Goal: Task Accomplishment & Management: Manage account settings

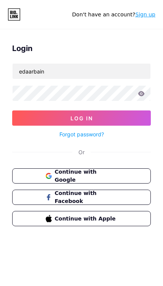
type input "edaarbain"
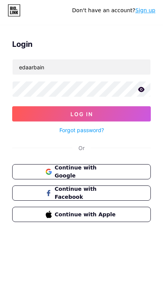
click at [26, 112] on button "Log In" at bounding box center [81, 117] width 139 height 15
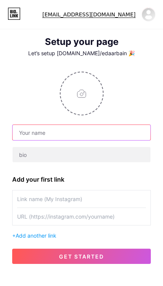
click at [26, 133] on input "text" at bounding box center [82, 132] width 138 height 15
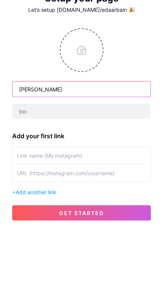
type input "[PERSON_NAME]"
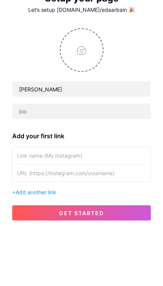
click at [20, 147] on input "text" at bounding box center [82, 154] width 138 height 15
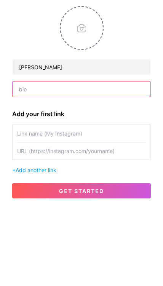
scroll to position [65, 0]
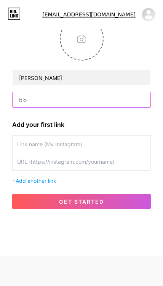
paste input "🤔 Anak susah ingat huruf? Cuba MY ALPHABET WORKBOOK – rahsia anak cepat kenal A…"
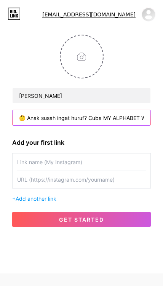
scroll to position [28, 0]
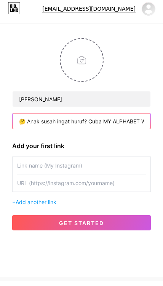
click at [52, 119] on input "🤔 Anak susah ingat huruf? Cuba MY ALPHABET WORKBOOK – rahsia anak cepat kenal A…" at bounding box center [82, 126] width 138 height 15
click at [92, 121] on input "🤔 Anak susah ingat huruf? Cuba MY ALPHABET WORKBOOK – rahsia anak cepat kenal A…" at bounding box center [82, 126] width 138 height 15
type input "🤔 Anak susah ingat huruf? Cuba MY ALPHABET WORKBOOK – rahsia anak cepat kenal A…"
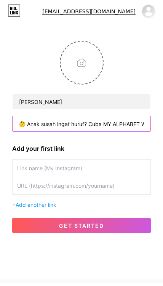
click at [62, 123] on input "🤔 Anak susah ingat huruf? Cuba MY ALPHABET WORKBOOK – rahsia anak cepat kenal A…" at bounding box center [82, 126] width 138 height 15
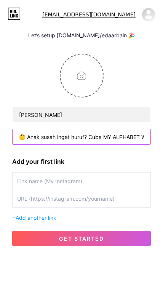
scroll to position [18, 0]
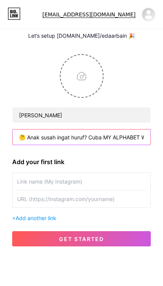
click at [24, 134] on input "🤔 Anak susah ingat huruf? Cuba MY ALPHABET WORKBOOK – rahsia anak cepat kenal A…" at bounding box center [82, 136] width 138 height 15
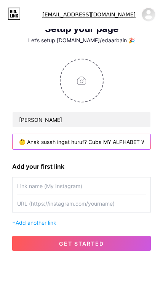
scroll to position [13, 0]
click at [52, 142] on input "🤔 Anak susah ingat huruf? Cuba MY ALPHABET WORKBOOK – rahsia anak cepat kenal A…" at bounding box center [82, 141] width 138 height 15
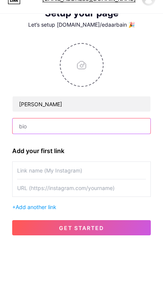
scroll to position [29, 0]
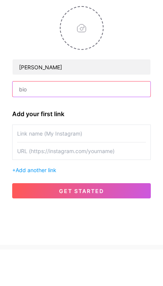
paste input ""Belajar jadi mudah & seronok 💖" Sesuai untuk anak prasekolah. PM untuk special…"
type input ""Belajar jadi mudah & seronok 💖" Sesuai untuk anak prasekolah. PM untuk special…"
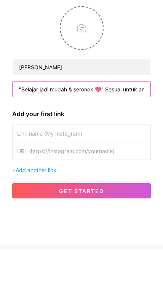
click at [26, 118] on input ""Belajar jadi mudah & seronok 💖" Sesuai untuk anak prasekolah. PM untuk special…" at bounding box center [82, 125] width 138 height 15
click at [25, 118] on input ""Belajar jadi mudah & seronok 💖" Sesuai untuk anak prasekolah. PM untuk special…" at bounding box center [82, 125] width 138 height 15
click at [103, 118] on input ""Belajar jadi mudah & seronok 💖" Sesuai untuk anak prasekolah. PM untuk special…" at bounding box center [82, 125] width 138 height 15
click at [105, 118] on input ""Belajar jadi mudah & seronok 💖" Sesuai untuk anak prasekolah. PM untuk special…" at bounding box center [82, 125] width 138 height 15
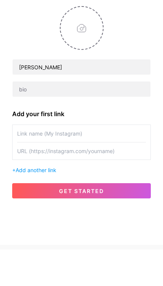
click at [4, 137] on div "Eda Arbain Add your first link + Add another link get started" at bounding box center [81, 142] width 163 height 211
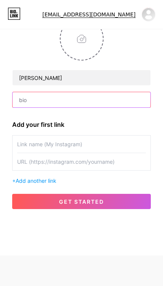
click at [21, 92] on input "text" at bounding box center [82, 99] width 138 height 15
paste input "🔠 Asas Membaca, Menulis & Mengira 🎉 Aktiviti Seronok & Interaktif 👩‍👧 Sesuai un…"
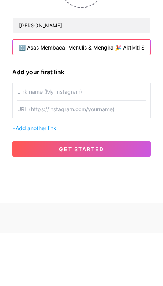
type input "🔠 Asas Membaca, Menulis & Mengira 🎉 Aktiviti Seronok & Interaktif 👩‍👧 Sesuai un…"
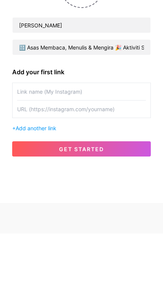
click at [20, 136] on input "text" at bounding box center [81, 144] width 129 height 17
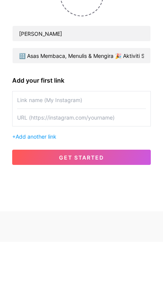
scroll to position [96, 0]
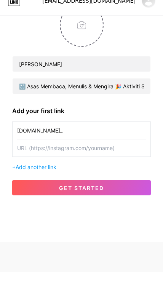
type input "[DOMAIN_NAME]_"
click at [19, 153] on input "text" at bounding box center [81, 161] width 129 height 17
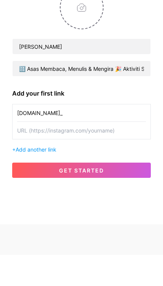
paste input "[URL][DOMAIN_NAME][DOMAIN_NAME]"
click at [30, 153] on input "[URL][DOMAIN_NAME][DOMAIN_NAME]" at bounding box center [81, 161] width 129 height 17
click at [33, 153] on input "[URL][DOMAIN_NAME][DOMAIN_NAME]" at bounding box center [81, 161] width 129 height 17
click at [20, 153] on input "https://www.instagram.com/ed" at bounding box center [81, 161] width 129 height 17
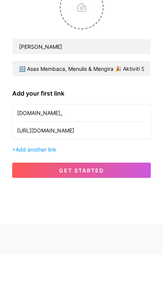
click at [23, 153] on input "https://www.instagram.com/ed" at bounding box center [81, 161] width 129 height 17
paste input ".ax_?igsh=d3BkNmNqYXgyNDR2&utm_source=qr"
click at [101, 153] on input "[URL][DOMAIN_NAME][DOMAIN_NAME]" at bounding box center [81, 161] width 129 height 17
type input "[URL][DOMAIN_NAME][DOMAIN_NAME]"
click at [21, 177] on span "Add another link" at bounding box center [36, 180] width 41 height 6
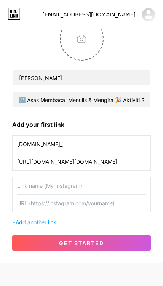
click at [20, 177] on input "text" at bounding box center [81, 185] width 129 height 17
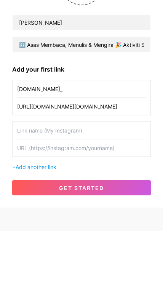
click at [13, 177] on div at bounding box center [81, 194] width 139 height 35
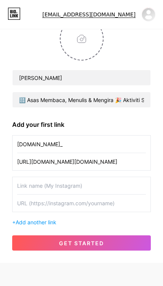
click at [29, 219] on span "Add another link" at bounding box center [36, 222] width 41 height 6
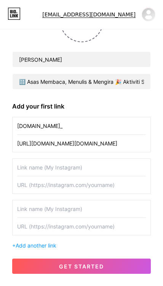
click at [26, 159] on input "text" at bounding box center [81, 167] width 129 height 17
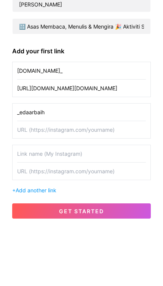
type input "_edaarbaih"
click at [26, 176] on input "text" at bounding box center [81, 184] width 129 height 17
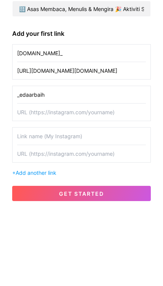
paste input "[DOMAIN_NAME][URL]"
type input "[DOMAIN_NAME][URL]"
click at [27, 259] on button "get started" at bounding box center [81, 266] width 139 height 15
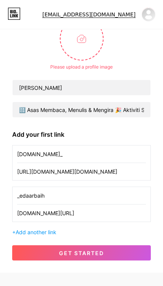
click at [34, 245] on button "get started" at bounding box center [81, 252] width 139 height 15
click at [51, 187] on input "_edaarbaih" at bounding box center [81, 195] width 129 height 17
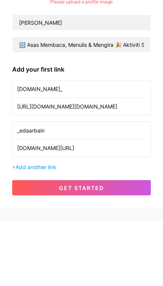
type input "_edaarbain"
click at [34, 245] on button "get started" at bounding box center [81, 252] width 139 height 15
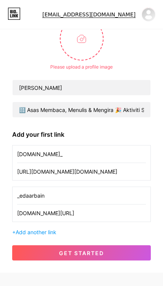
click at [110, 245] on button "get started" at bounding box center [81, 252] width 139 height 15
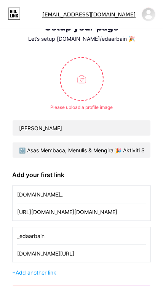
scroll to position [0, 0]
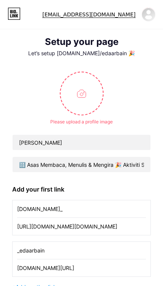
click at [84, 97] on input "file" at bounding box center [82, 93] width 42 height 42
type input "C:\fakepath\IMG_6843.jpeg"
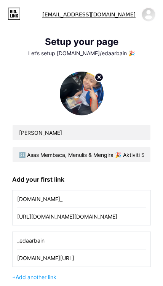
click at [82, 101] on img at bounding box center [82, 94] width 44 height 44
click at [77, 97] on img at bounding box center [82, 94] width 44 height 44
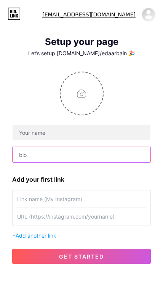
click at [27, 155] on input "text" at bounding box center [82, 154] width 138 height 15
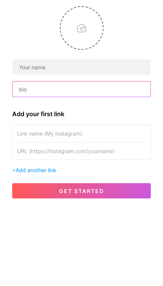
paste input "[DOMAIN_NAME][URL]"
type input "w"
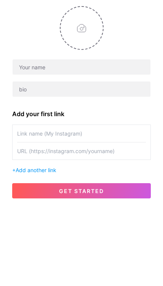
click at [45, 190] on input "text" at bounding box center [81, 198] width 129 height 17
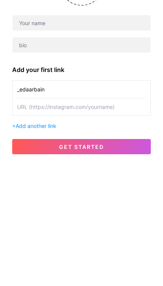
type input "_edaarbain"
click at [23, 206] on input "text" at bounding box center [81, 214] width 129 height 17
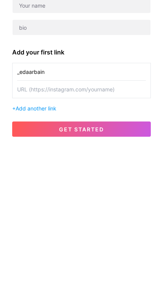
paste input "[DOMAIN_NAME][URL]"
type input "[DOMAIN_NAME][URL]"
click at [19, 212] on span "Add another link" at bounding box center [36, 215] width 41 height 6
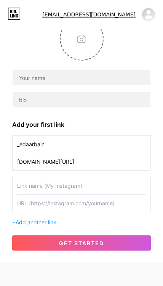
click at [24, 177] on input "text" at bounding box center [81, 185] width 129 height 17
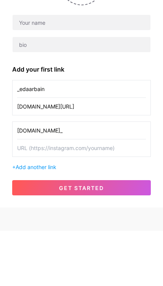
type input "[DOMAIN_NAME]_"
click at [17, 195] on input "text" at bounding box center [81, 203] width 129 height 17
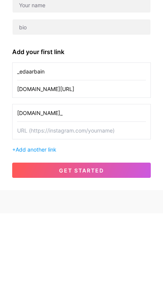
paste input "[URL][DOMAIN_NAME][DOMAIN_NAME]"
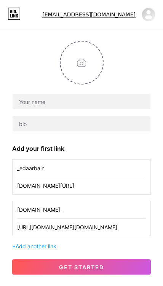
scroll to position [20, 0]
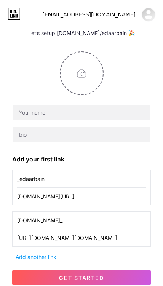
type input "[URL][DOMAIN_NAME][DOMAIN_NAME]"
click at [24, 110] on input "text" at bounding box center [82, 112] width 138 height 15
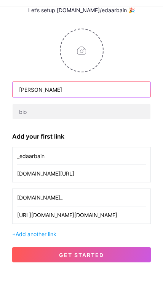
type input "[PERSON_NAME]"
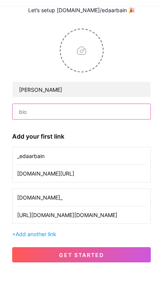
click at [22, 127] on input "text" at bounding box center [82, 134] width 138 height 15
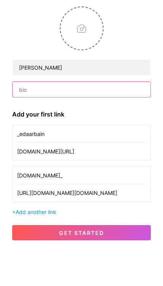
scroll to position [65, 0]
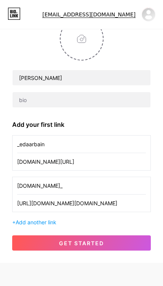
click at [18, 141] on input "_edaarbain" at bounding box center [81, 144] width 129 height 17
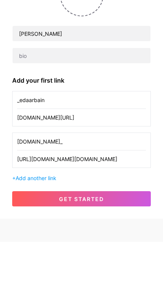
click at [8, 163] on div "Eda Arbain Add your first link _edaarbain www.tiktok.com/@_edaarbain ed.ax_ htt…" at bounding box center [81, 137] width 163 height 252
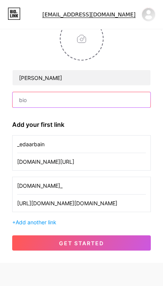
click at [20, 92] on input "text" at bounding box center [82, 99] width 138 height 15
paste input "🔠 Asas Membaca, Menulis & Mengira 🎉 Aktiviti Seronok & Interaktif 👩‍👧 Sesuai un…"
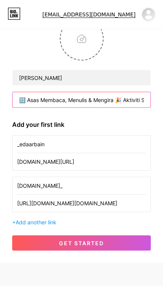
scroll to position [0, 0]
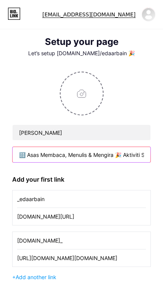
type input "🔠 Asas Membaca, Menulis & Mengira 🎉 Aktiviti Seronok & Interaktif 👩‍👧 Sesuai un…"
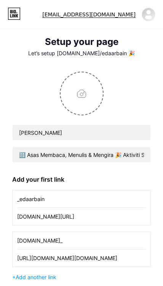
click at [77, 94] on input "file" at bounding box center [82, 93] width 42 height 42
click at [79, 90] on input "file" at bounding box center [82, 93] width 42 height 42
type input "C:\fakepath\IMG_8269.jpeg"
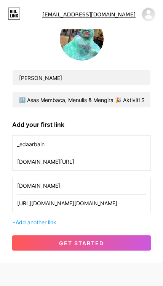
scroll to position [96, 0]
click at [31, 235] on button "get started" at bounding box center [81, 242] width 139 height 15
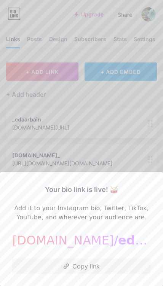
click at [34, 270] on button "Copy link" at bounding box center [81, 266] width 139 height 15
click at [18, 111] on div at bounding box center [81, 143] width 163 height 286
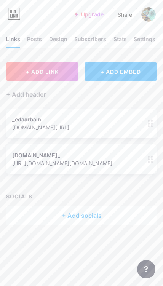
click at [28, 42] on div "Posts" at bounding box center [34, 41] width 15 height 13
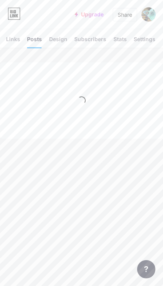
click at [6, 40] on div "Links" at bounding box center [13, 41] width 14 height 13
